Goal: Information Seeking & Learning: Learn about a topic

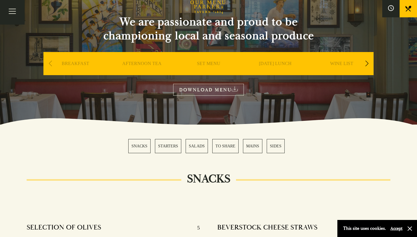
scroll to position [56, 0]
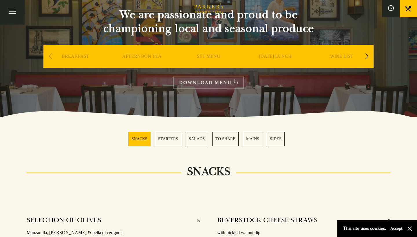
click at [82, 56] on link "BREAKFAST" at bounding box center [75, 65] width 27 height 23
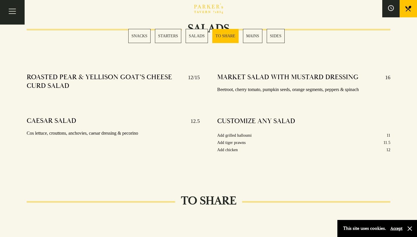
scroll to position [761, 0]
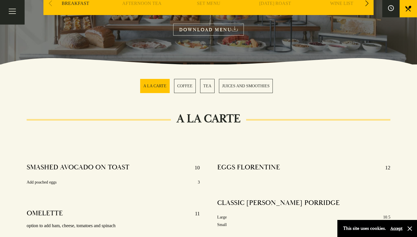
scroll to position [152, 0]
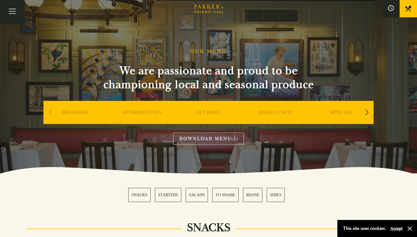
click at [72, 112] on link "BREAKFAST" at bounding box center [75, 121] width 27 height 23
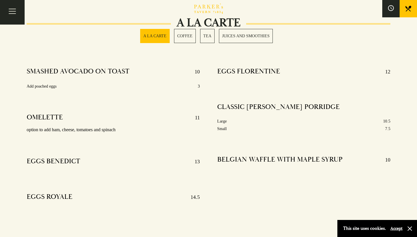
scroll to position [213, 0]
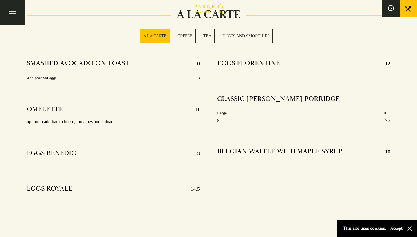
click at [157, 95] on div "SMASHED AVOCADO ON TOAST 10 Add poached eggs 3 OMELETTE 11 option to add ham, c…" at bounding box center [113, 135] width 190 height 161
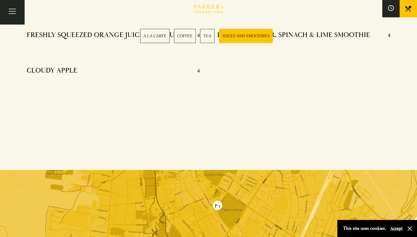
scroll to position [896, 0]
